Goal: Information Seeking & Learning: Learn about a topic

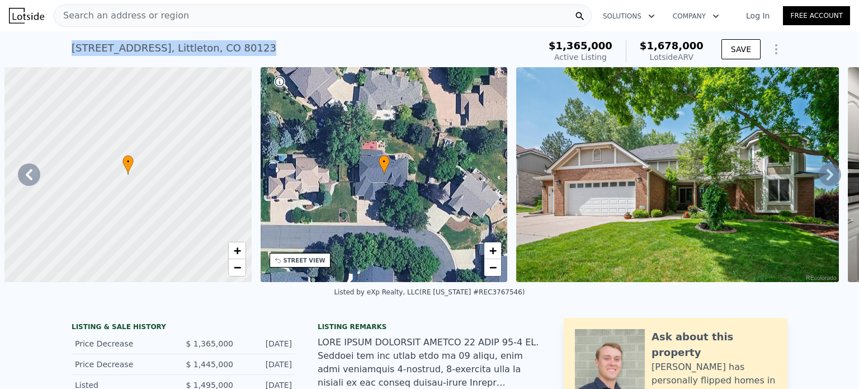
scroll to position [0, 12108]
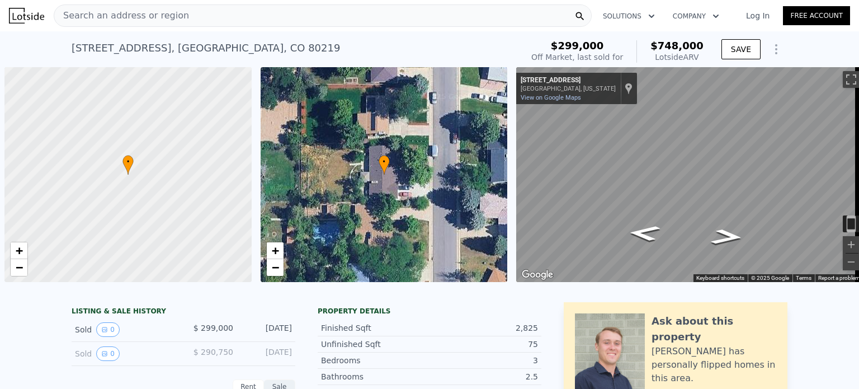
scroll to position [0, 4]
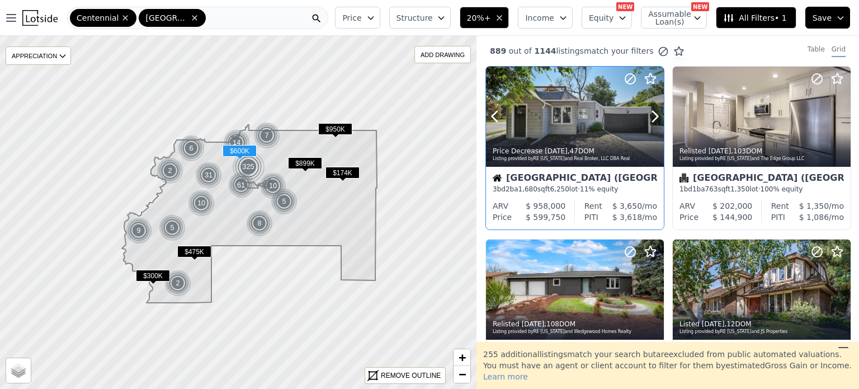
click at [597, 117] on div at bounding box center [628, 103] width 72 height 72
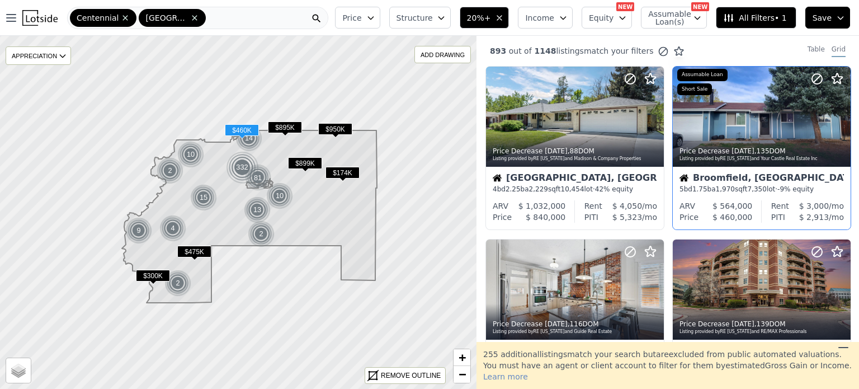
click at [749, 131] on div at bounding box center [762, 141] width 178 height 20
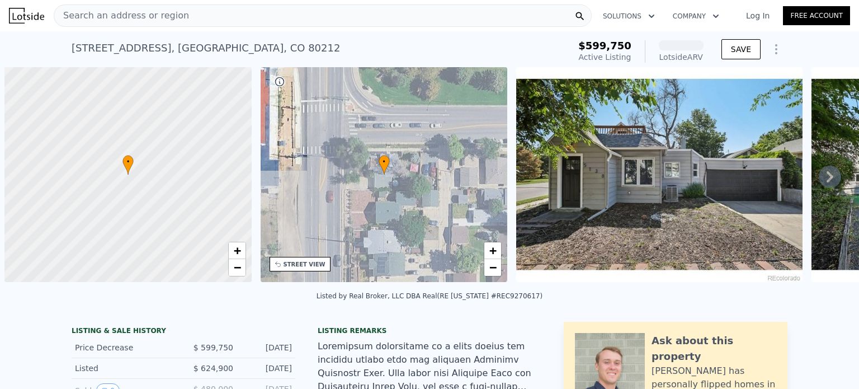
scroll to position [0, 4]
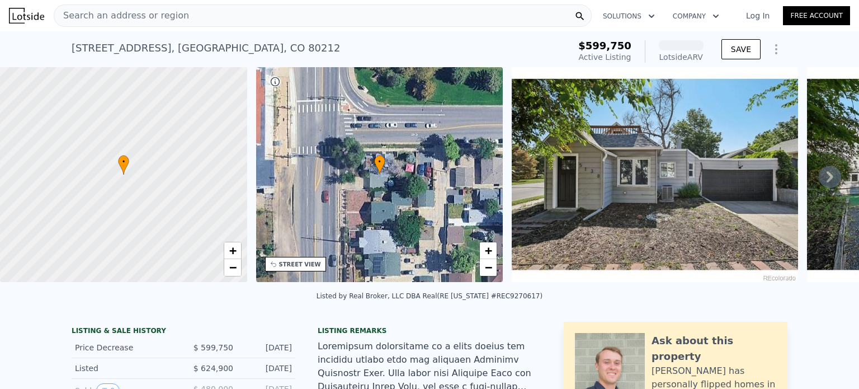
click at [243, 12] on div "Search an address or region" at bounding box center [323, 15] width 538 height 22
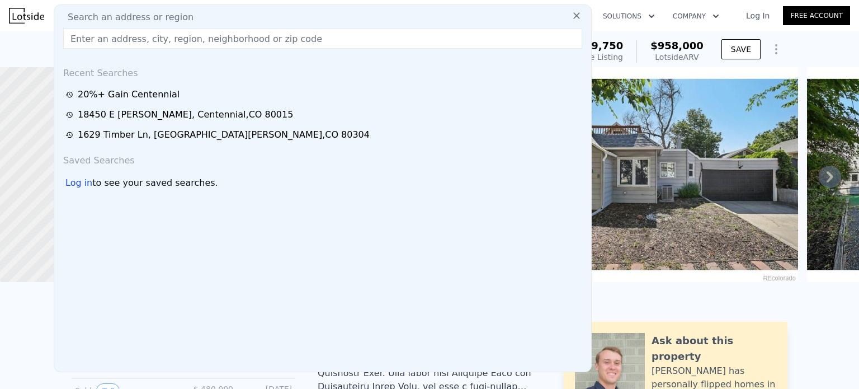
type input "[STREET_ADDRESS]"
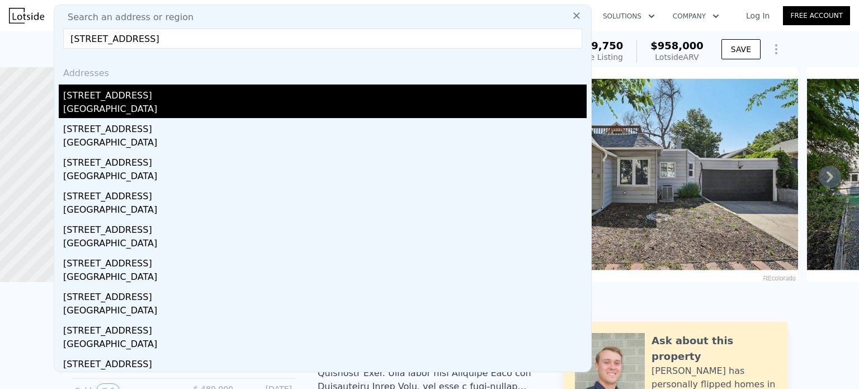
click at [151, 96] on div "[STREET_ADDRESS]" at bounding box center [325, 93] width 524 height 18
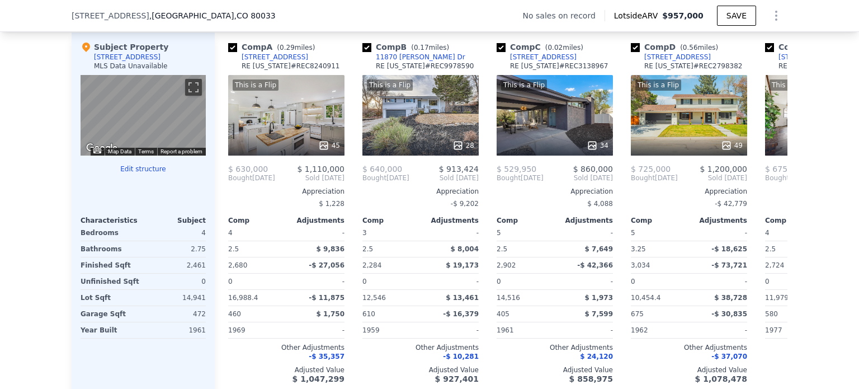
scroll to position [1093, 0]
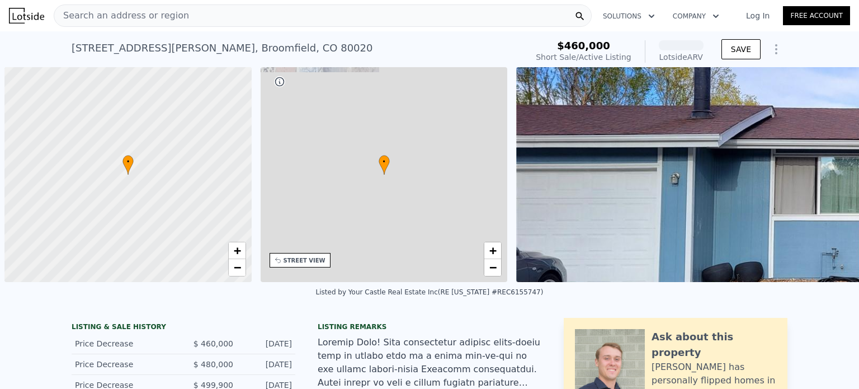
scroll to position [0, 4]
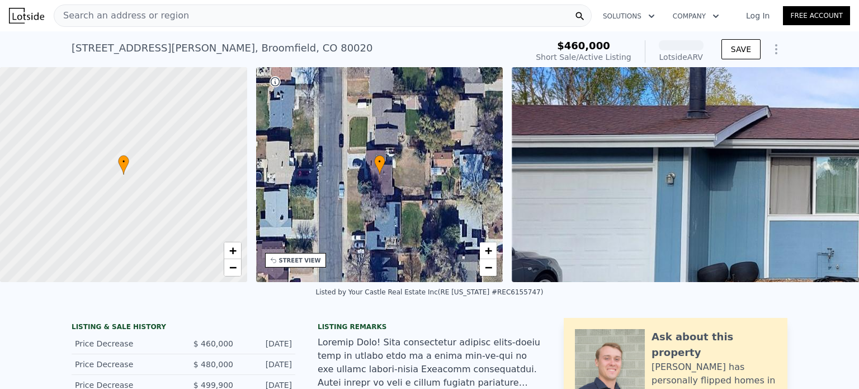
click at [175, 16] on div "Search an address or region" at bounding box center [323, 15] width 538 height 22
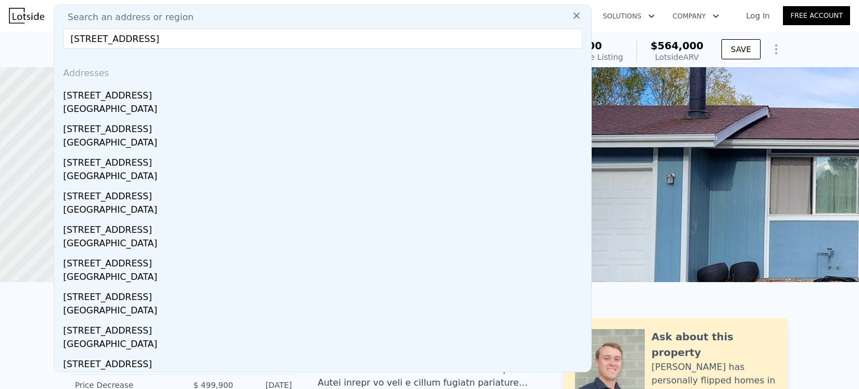
type input "[STREET_ADDRESS]"
drag, startPoint x: 210, startPoint y: 38, endPoint x: 45, endPoint y: 29, distance: 165.8
click at [45, 29] on div "Search an address or region Search an address or region [STREET_ADDRESS][GEOGRA…" at bounding box center [429, 15] width 841 height 27
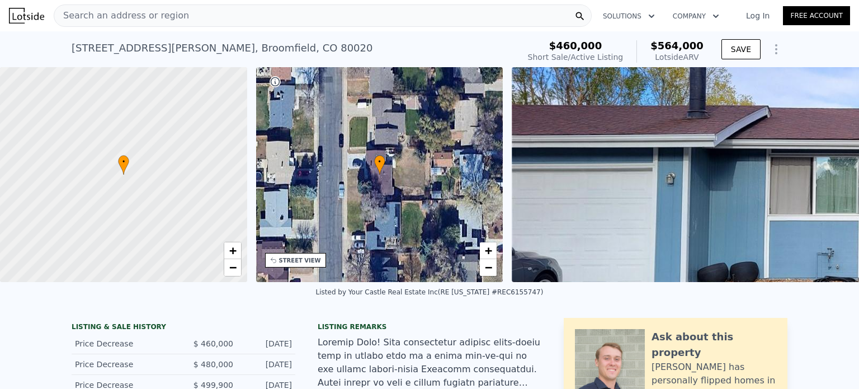
click at [45, 29] on div "Search an address or region Solutions Company Open main menu Log In Free Account" at bounding box center [429, 15] width 841 height 27
click at [116, 15] on span "Search an address or region" at bounding box center [121, 15] width 135 height 13
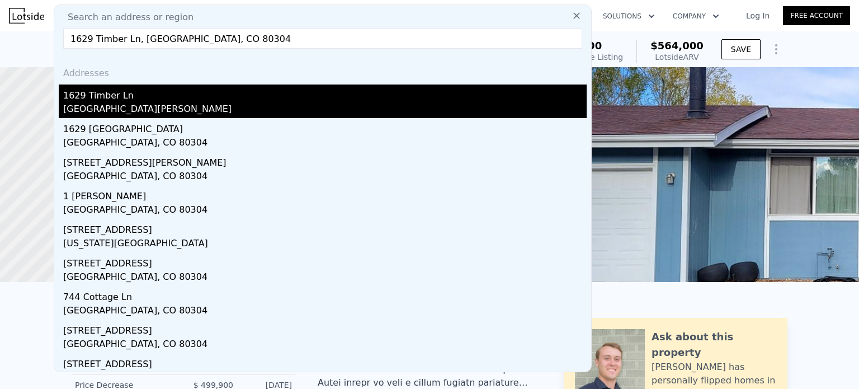
type input "1629 Timber Ln, [GEOGRAPHIC_DATA], CO 80304"
click at [166, 105] on div "[GEOGRAPHIC_DATA][PERSON_NAME]" at bounding box center [325, 110] width 524 height 16
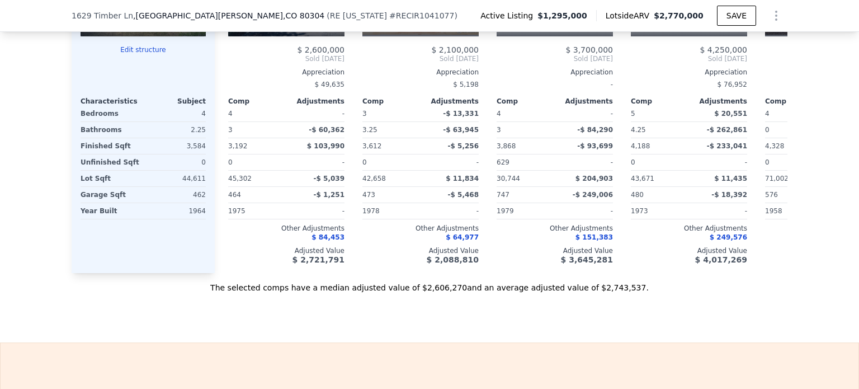
scroll to position [1198, 0]
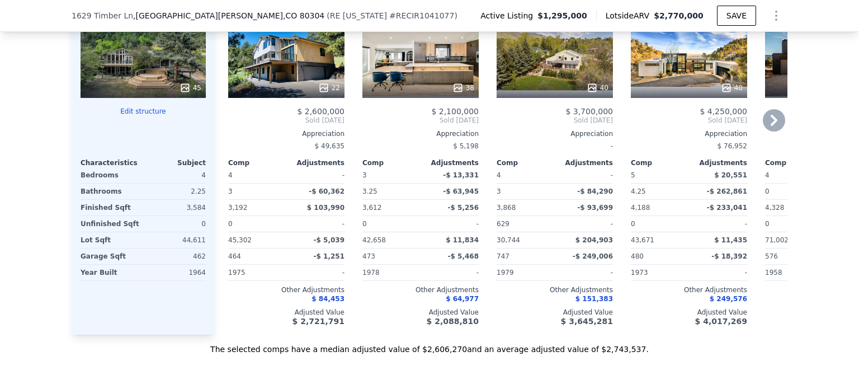
click at [278, 74] on div "22" at bounding box center [286, 57] width 116 height 81
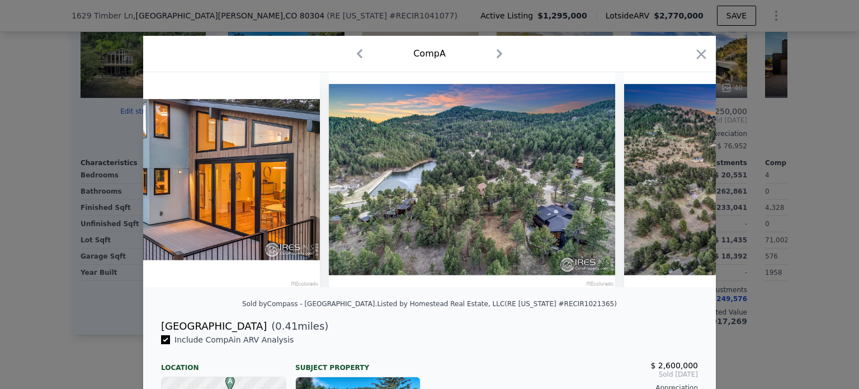
scroll to position [0, 5915]
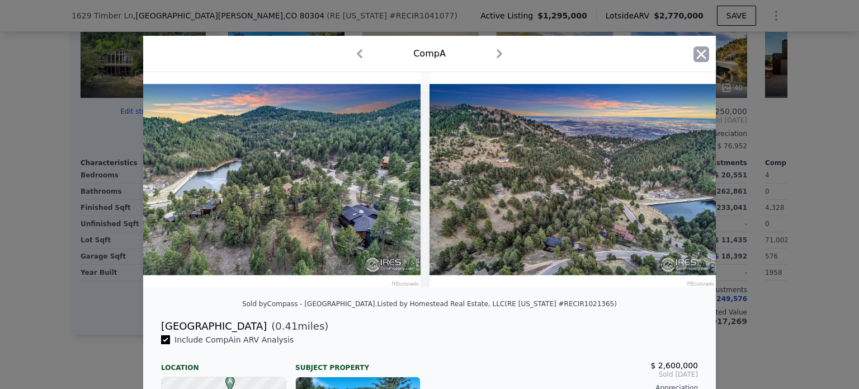
click at [698, 55] on icon "button" at bounding box center [702, 54] width 10 height 10
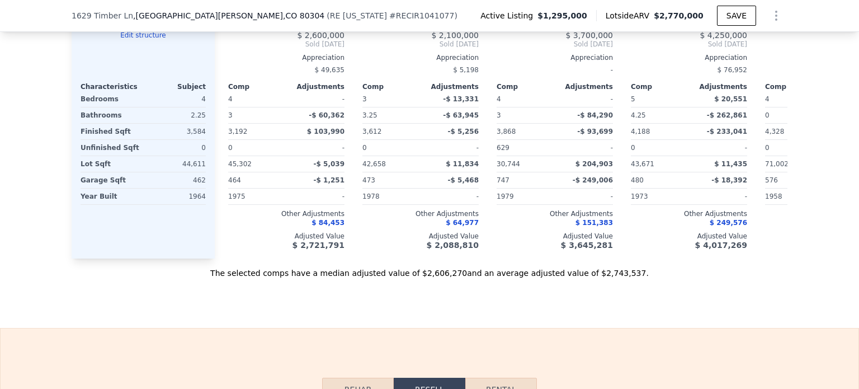
scroll to position [1288, 0]
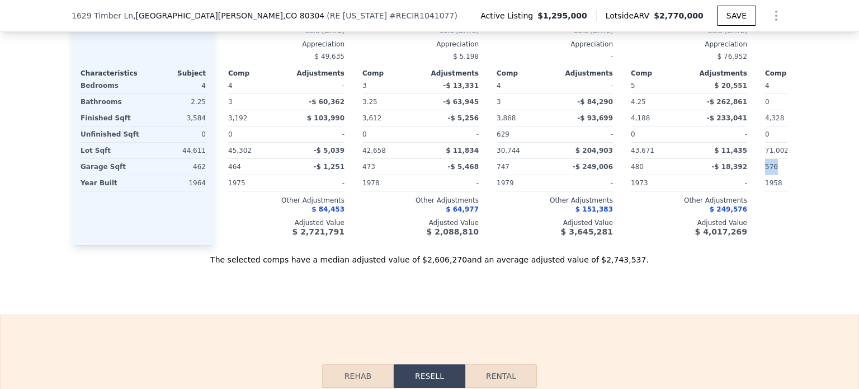
drag, startPoint x: 848, startPoint y: 169, endPoint x: 857, endPoint y: 172, distance: 9.4
click at [857, 172] on div "Search an address or region Solutions Company Open main menu Log In Free Accoun…" at bounding box center [429, 194] width 859 height 389
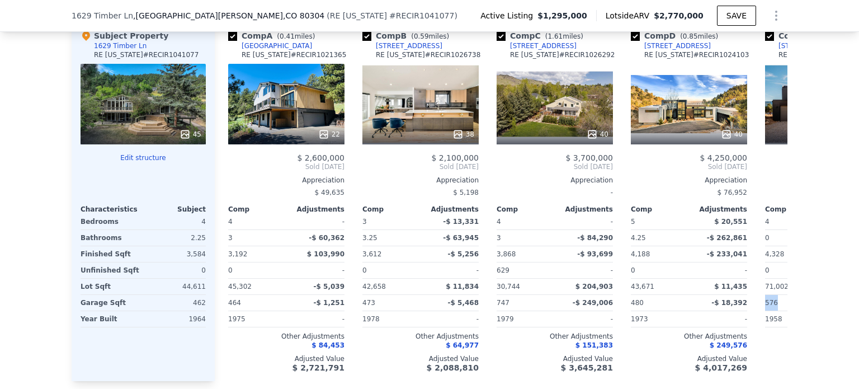
scroll to position [1147, 0]
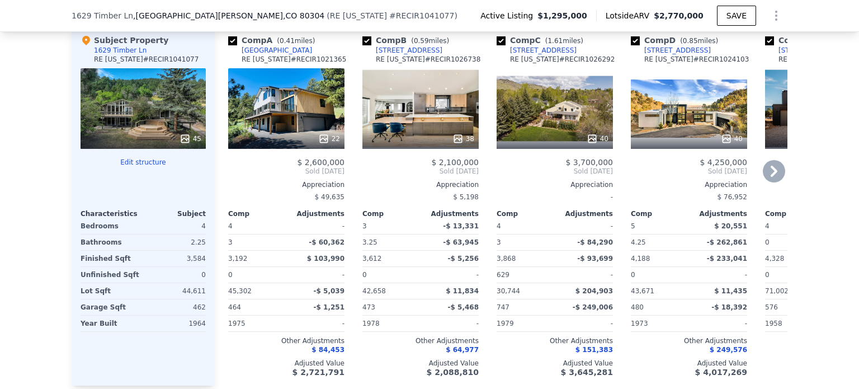
click at [441, 128] on div "38" at bounding box center [420, 108] width 116 height 81
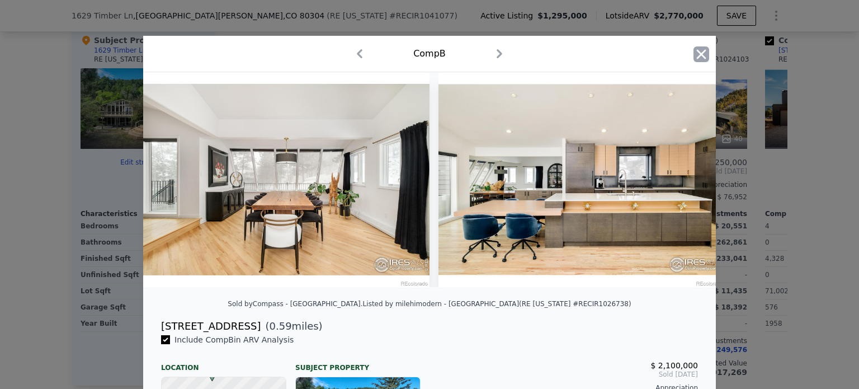
click at [700, 51] on icon "button" at bounding box center [702, 54] width 10 height 10
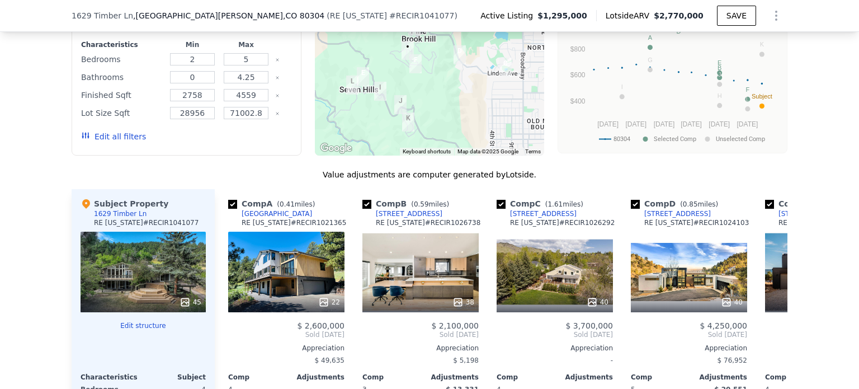
scroll to position [993, 0]
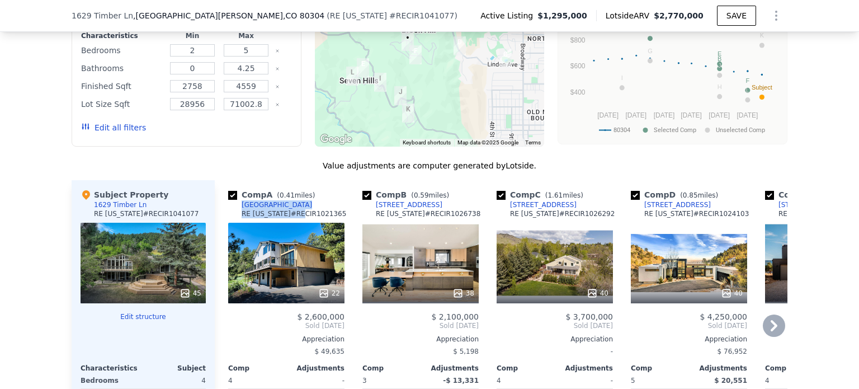
drag, startPoint x: 285, startPoint y: 216, endPoint x: 237, endPoint y: 215, distance: 47.6
click at [237, 215] on div "Comp A ( 0.41 miles) [STREET_ADDRESS][US_STATE] # RECIR1021365" at bounding box center [286, 206] width 116 height 34
click at [282, 213] on div "Comp A ( 0.41 miles) [STREET_ADDRESS][US_STATE] # RECIR1021365" at bounding box center [286, 206] width 116 height 34
click at [277, 216] on div "Comp A ( 0.41 miles) [STREET_ADDRESS][US_STATE] # RECIR1021365" at bounding box center [286, 206] width 116 height 34
copy div "1 miles) [GEOGRAPHIC_DATA]"
